Goal: Communication & Community: Ask a question

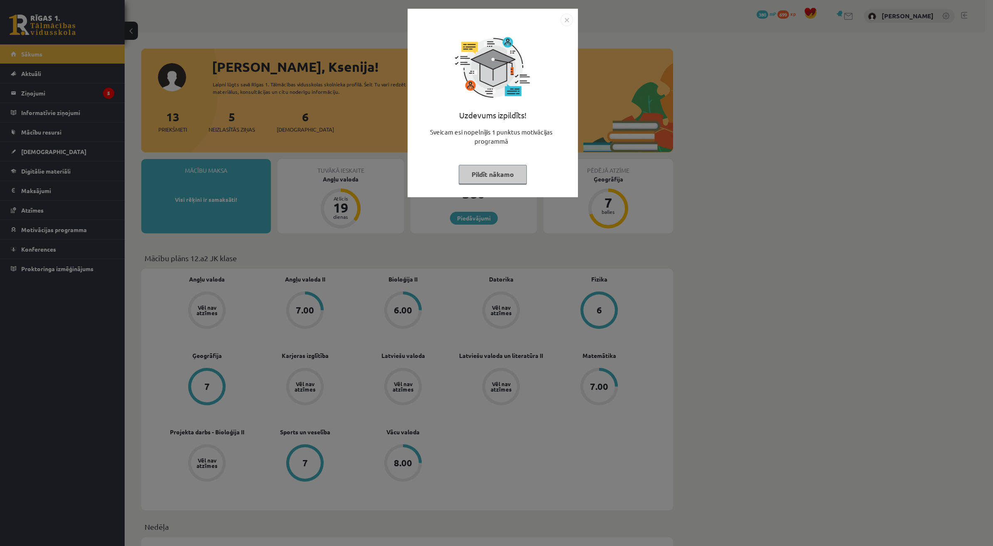
click at [512, 173] on button "Pildīt nākamo" at bounding box center [492, 174] width 68 height 19
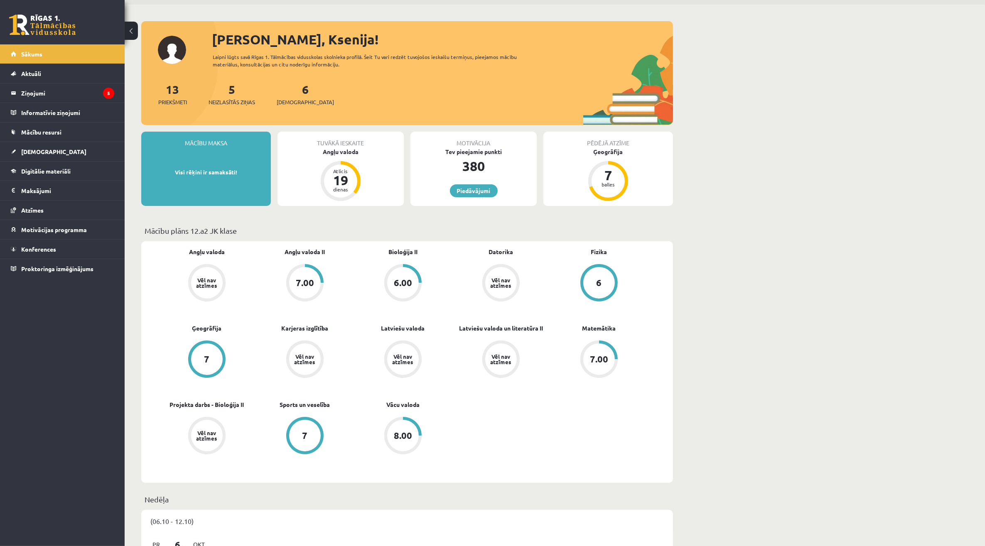
scroll to position [52, 0]
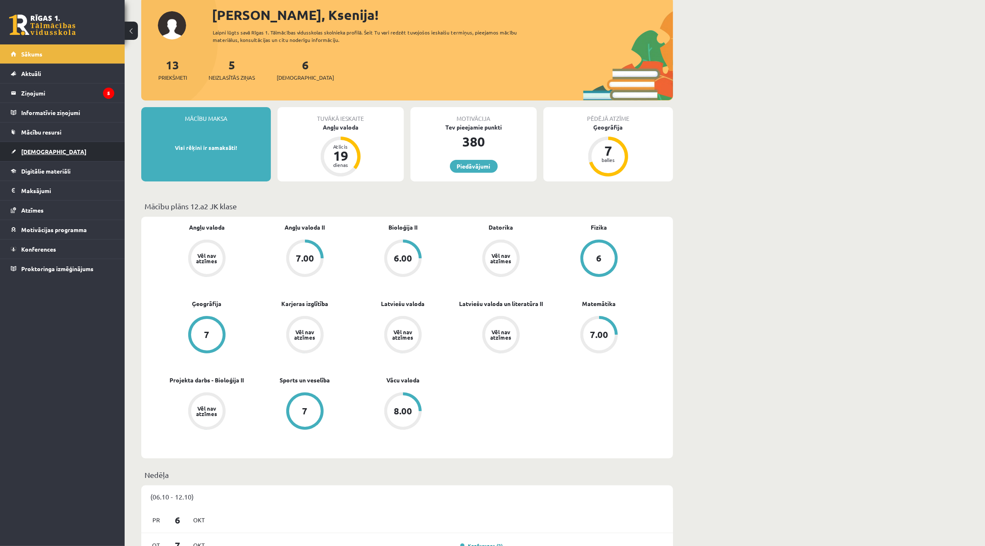
click at [65, 142] on link "[DEMOGRAPHIC_DATA]" at bounding box center [62, 151] width 103 height 19
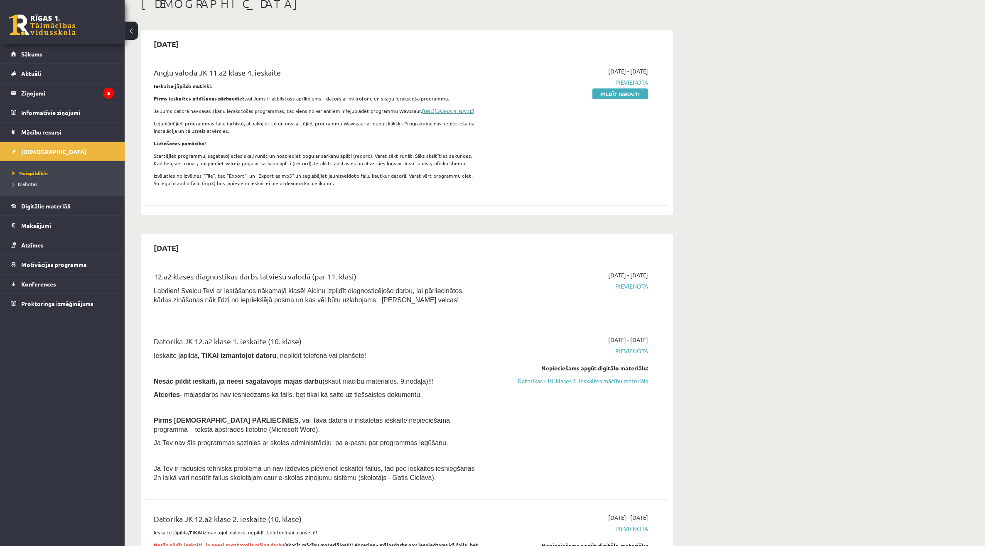
click at [422, 114] on link "[URL][DOMAIN_NAME]" at bounding box center [448, 111] width 52 height 7
drag, startPoint x: 373, startPoint y: 98, endPoint x: 444, endPoint y: 93, distance: 72.0
click at [444, 93] on div "Angļu valoda JK 11.a2 klase 4. ieskaite Ieskaite jāpilda mutiski. Pirms ieskait…" at bounding box center [316, 129] width 338 height 125
drag, startPoint x: 444, startPoint y: 93, endPoint x: 432, endPoint y: 96, distance: 12.3
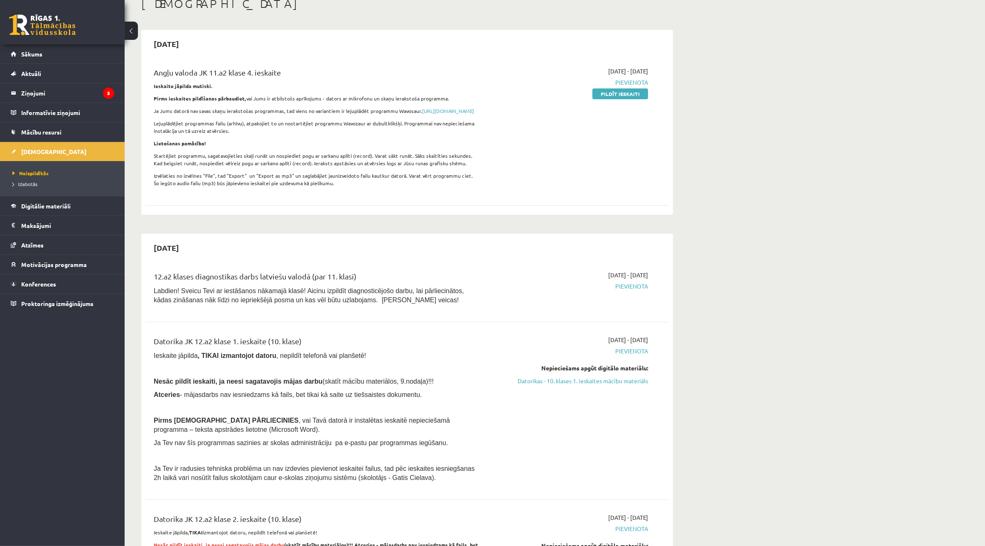
copy p "skaņu ierakstoša programma."
click at [497, 176] on div "[DATE] - [DATE] [GEOGRAPHIC_DATA] Pildīt ieskaiti" at bounding box center [569, 129] width 169 height 125
click at [93, 141] on link "Mācību resursi" at bounding box center [62, 132] width 103 height 19
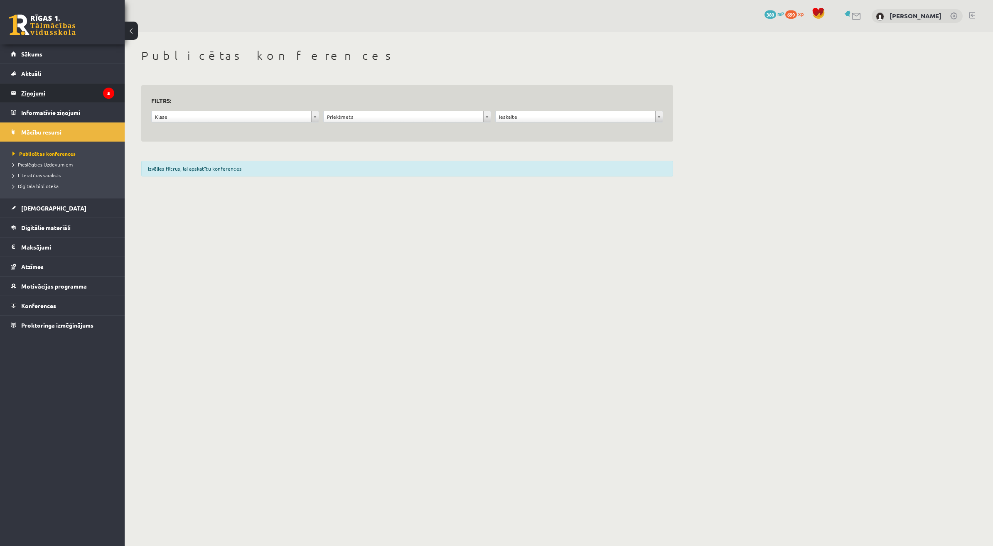
click at [95, 97] on legend "Ziņojumi 5" at bounding box center [67, 92] width 93 height 19
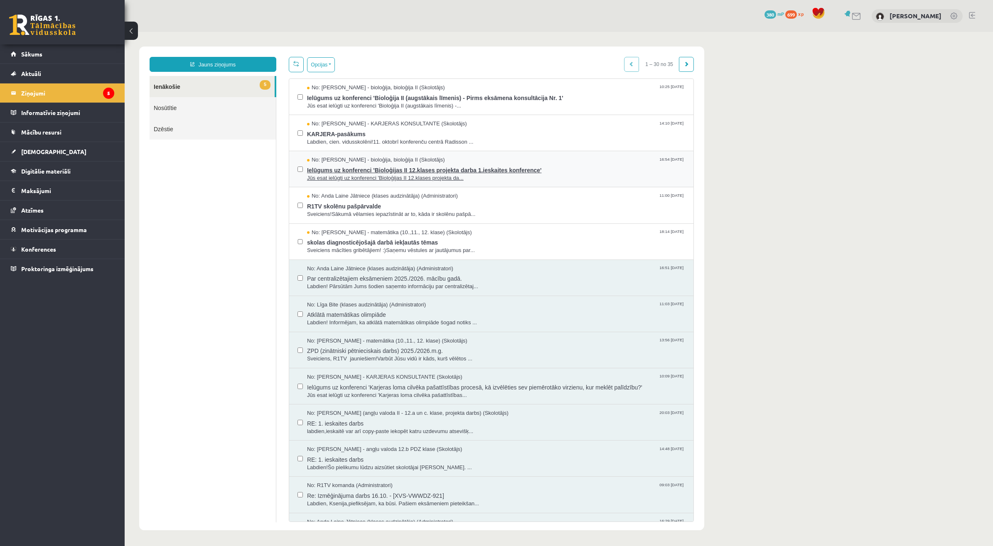
click at [409, 171] on span "Ielūgums uz konferenci 'Bioloģijas II 12.klases projekta darba 1.ieskaites konf…" at bounding box center [496, 169] width 378 height 10
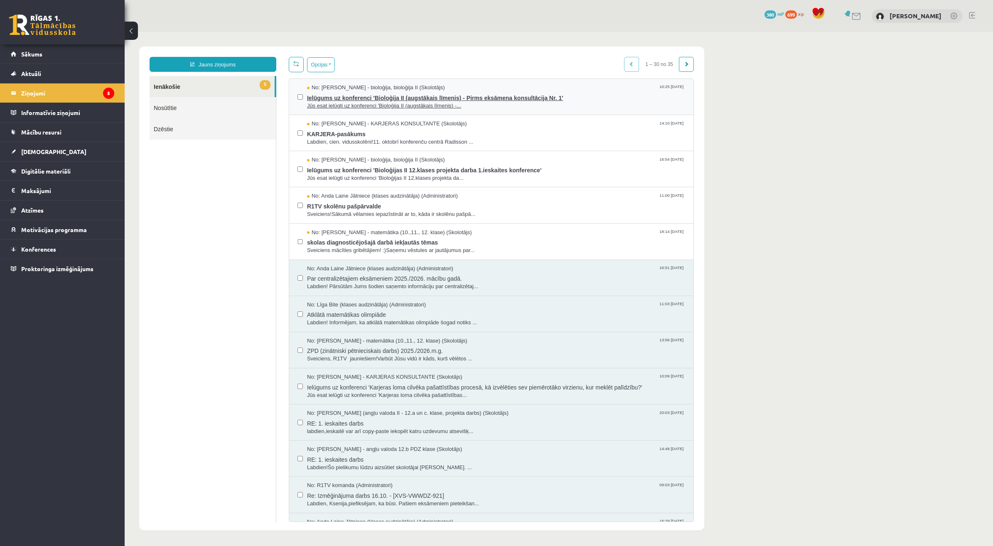
click at [354, 100] on span "Ielūgums uz konferenci 'Bioloģija II (augstākais līmenis) - Pirms eksāmena kons…" at bounding box center [496, 97] width 378 height 10
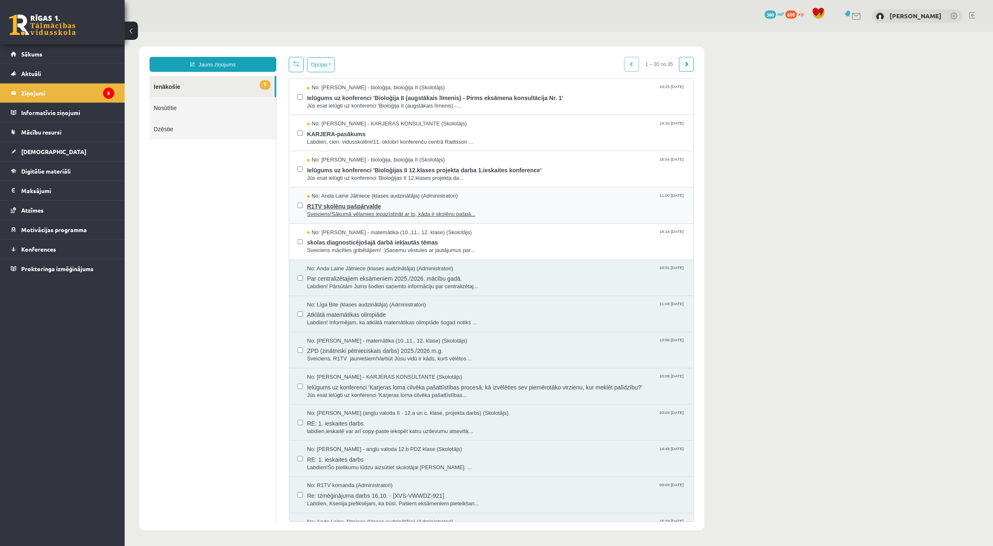
click at [365, 202] on span "R1TV skolēnu pašpārvalde" at bounding box center [496, 205] width 378 height 10
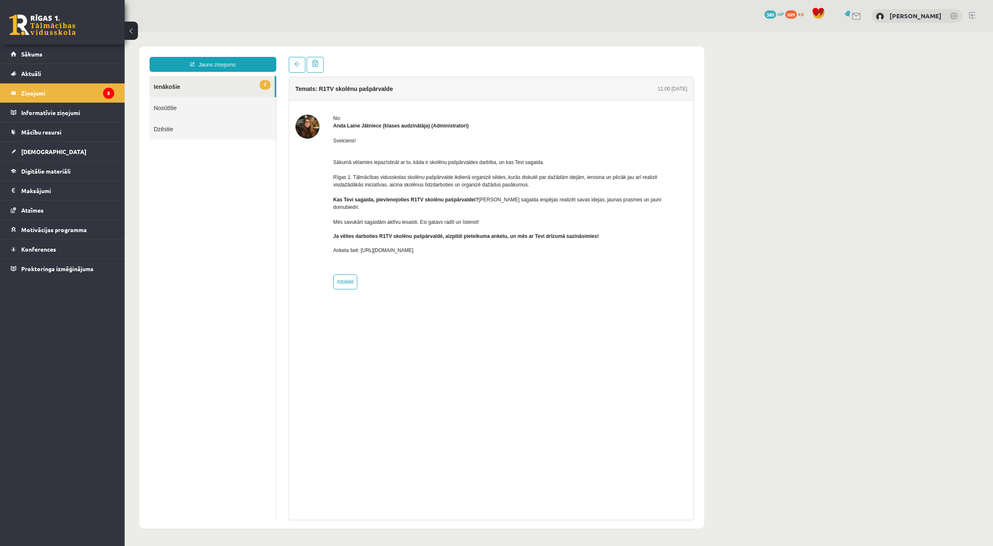
click at [219, 78] on link "2 Ienākošie" at bounding box center [212, 86] width 125 height 21
click at [263, 85] on span "2" at bounding box center [265, 85] width 11 height 10
click at [231, 85] on link "2 Ienākošie" at bounding box center [212, 86] width 125 height 21
click at [211, 106] on link "Nosūtītie" at bounding box center [213, 107] width 126 height 21
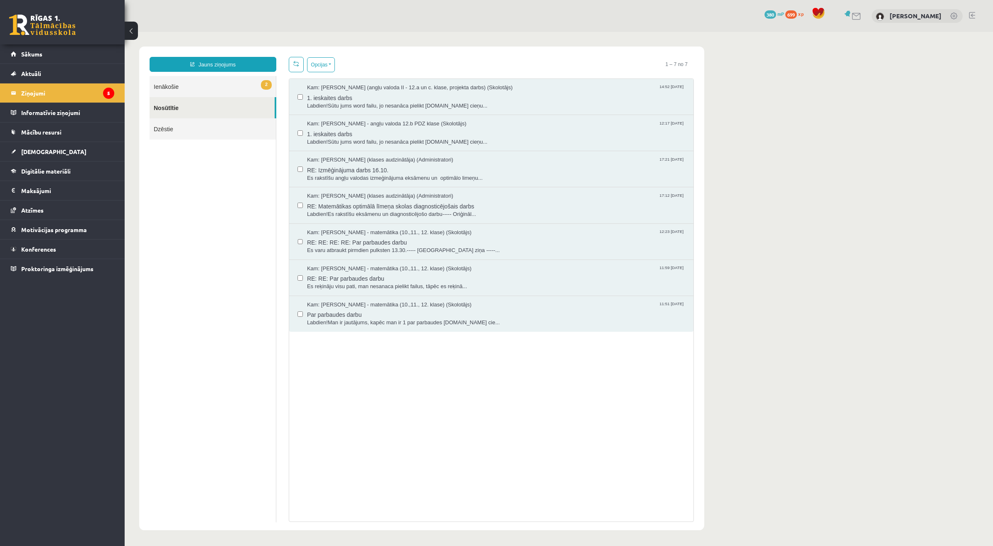
click at [216, 88] on link "2 Ienākošie" at bounding box center [213, 86] width 126 height 21
click at [231, 84] on link "2 Ienākošie" at bounding box center [213, 86] width 126 height 21
click at [266, 79] on link "2 Ienākošie" at bounding box center [213, 86] width 126 height 21
click at [234, 83] on link "2 Ienākošie" at bounding box center [213, 86] width 126 height 21
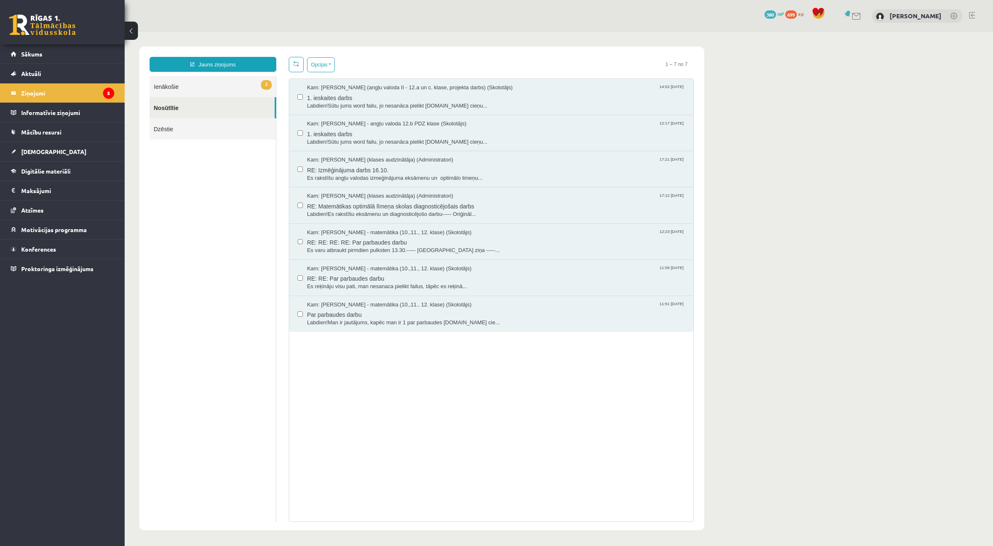
click at [177, 81] on link "2 Ienākošie" at bounding box center [213, 86] width 126 height 21
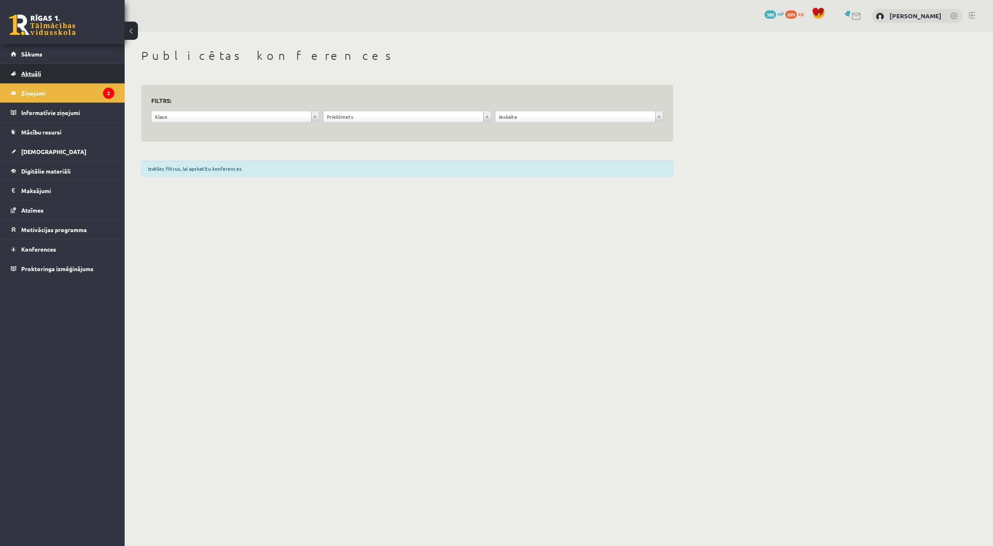
click at [56, 71] on link "Aktuāli" at bounding box center [62, 73] width 103 height 19
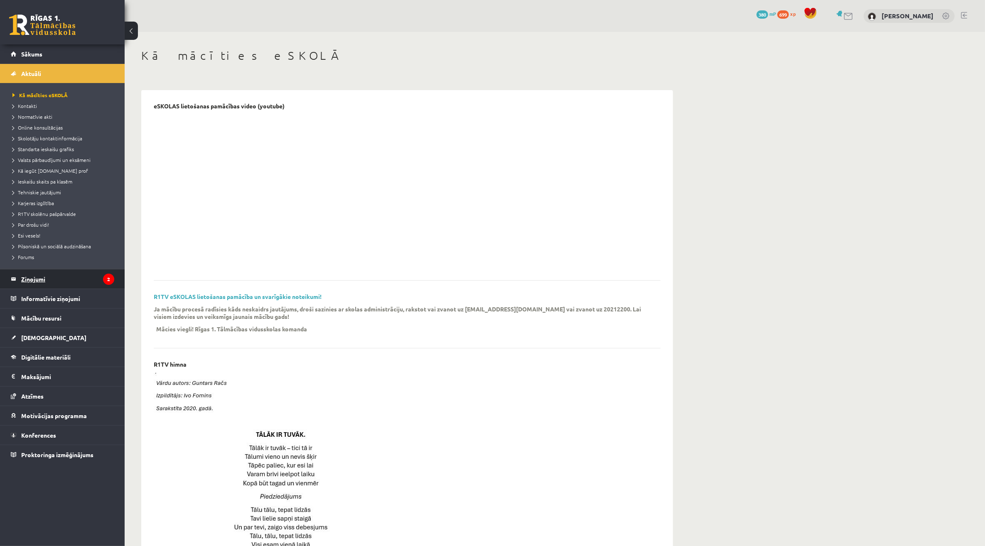
click at [71, 273] on legend "Ziņojumi 2" at bounding box center [67, 279] width 93 height 19
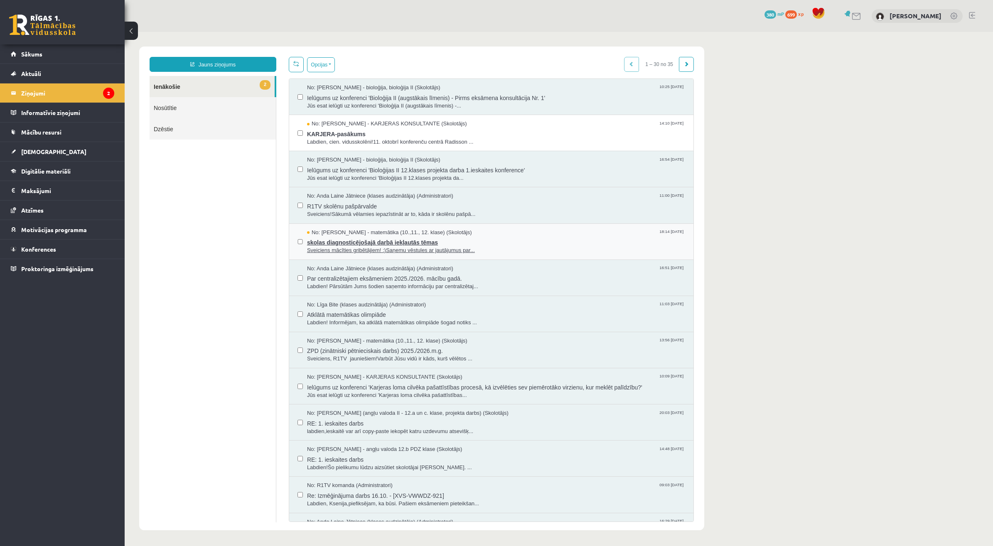
click at [427, 243] on span "skolas diagnosticējošajā darbā iekļautās tēmas" at bounding box center [496, 241] width 378 height 10
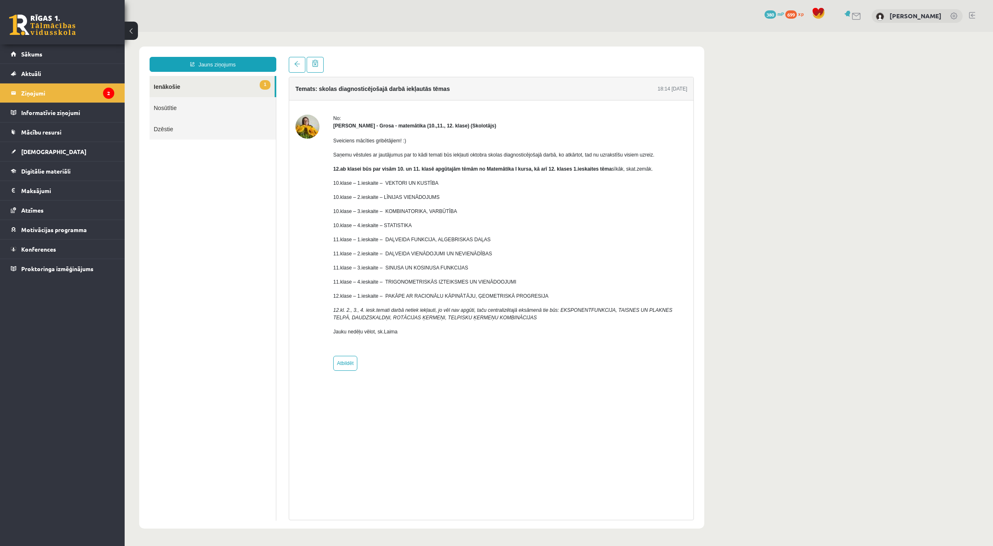
click at [255, 87] on link "1 Ienākošie" at bounding box center [212, 86] width 125 height 21
click at [56, 88] on legend "Ziņojumi 2" at bounding box center [67, 92] width 93 height 19
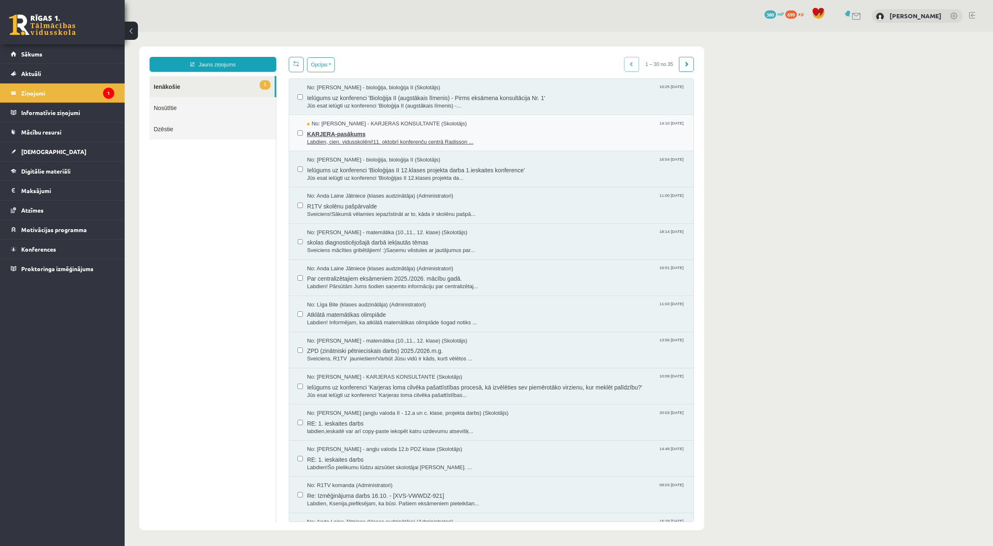
click at [358, 138] on span "Labdien, cien. vidusskolēni!11. oktobrī konferenču centrā Radisson ..." at bounding box center [496, 142] width 378 height 8
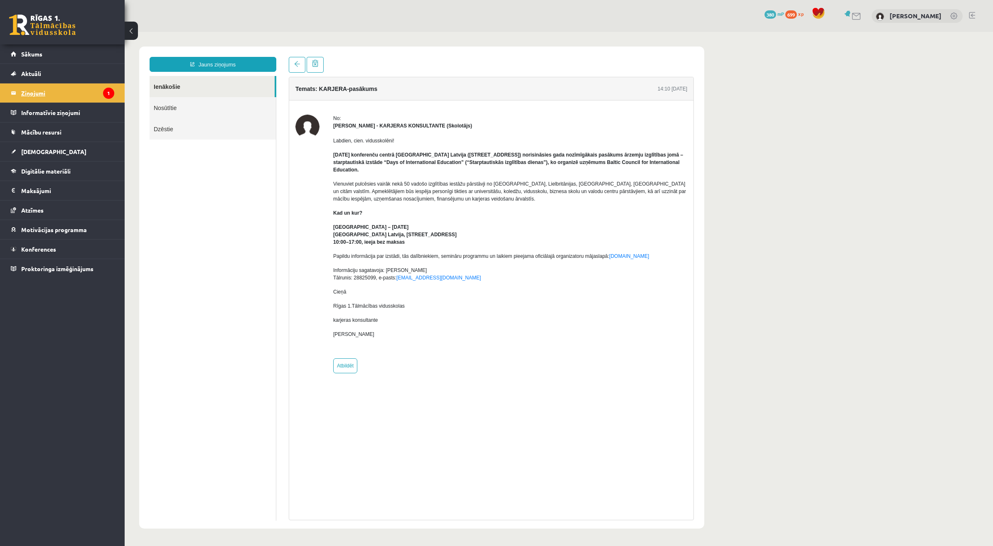
click at [81, 86] on legend "Ziņojumi 1" at bounding box center [67, 92] width 93 height 19
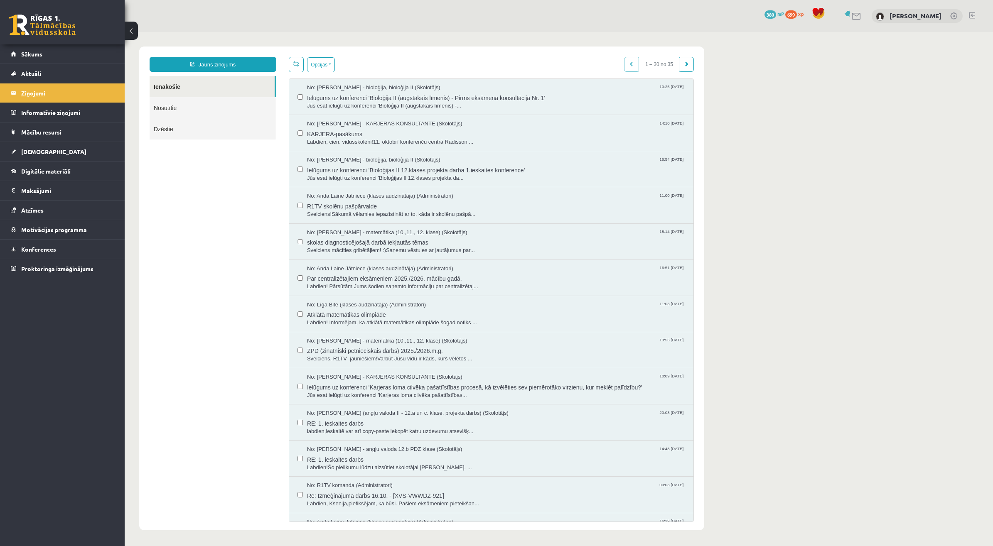
click at [61, 96] on legend "Ziņojumi 1" at bounding box center [67, 92] width 93 height 19
click at [62, 57] on link "Sākums" at bounding box center [62, 53] width 103 height 19
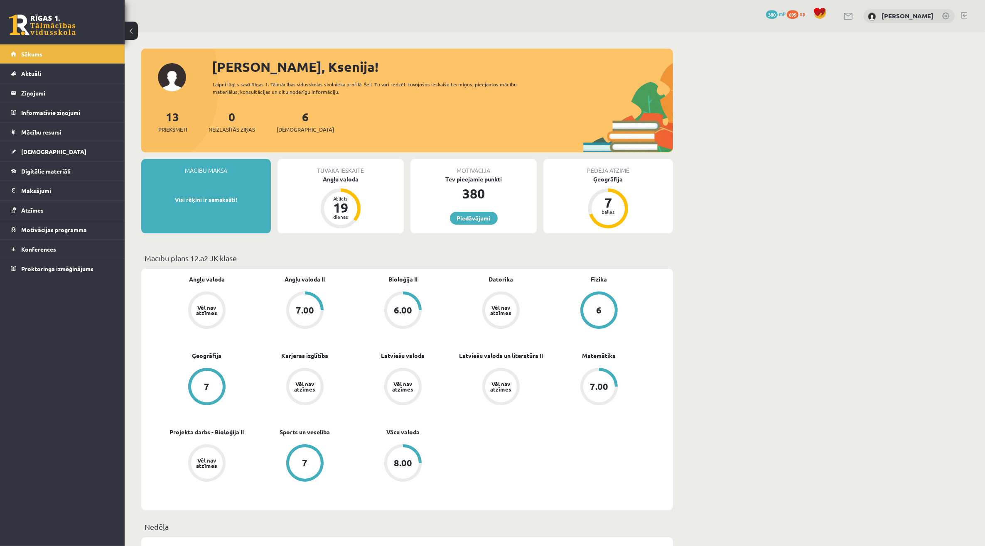
click at [966, 16] on link at bounding box center [964, 15] width 6 height 7
